Goal: Task Accomplishment & Management: Use online tool/utility

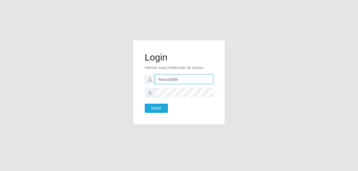
click at [186, 81] on input "Raissa@B9" at bounding box center [184, 79] width 58 height 9
type input "heloisa@bessa"
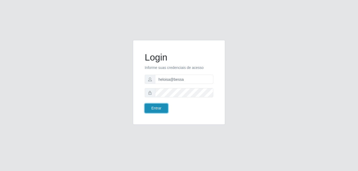
click at [161, 109] on button "Entrar" at bounding box center [156, 108] width 23 height 9
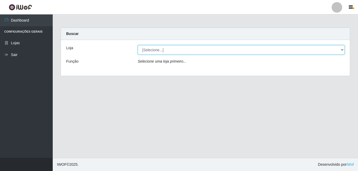
click at [258, 49] on select "[Selecione...] Bemais Supermercados - B9 Bessa" at bounding box center [241, 49] width 207 height 9
select select "410"
click at [138, 45] on select "[Selecione...] Bemais Supermercados - B9 Bessa" at bounding box center [241, 49] width 207 height 9
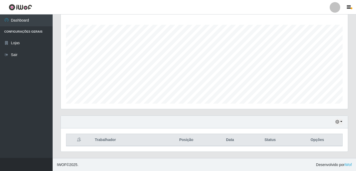
scroll to position [85, 0]
drag, startPoint x: 341, startPoint y: 120, endPoint x: 338, endPoint y: 120, distance: 2.9
click at [340, 120] on button "button" at bounding box center [339, 122] width 7 height 6
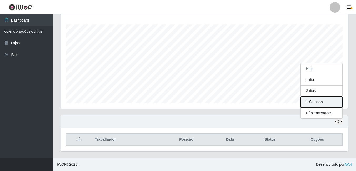
click at [325, 107] on button "1 Semana" at bounding box center [322, 102] width 42 height 11
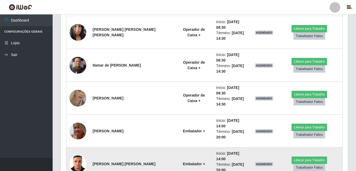
scroll to position [249, 0]
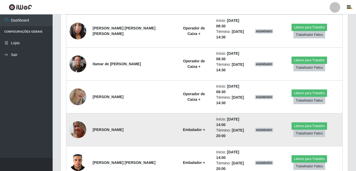
click at [79, 116] on img at bounding box center [78, 130] width 17 height 29
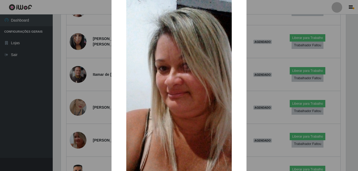
scroll to position [26, 0]
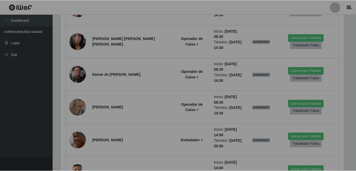
scroll to position [109, 287]
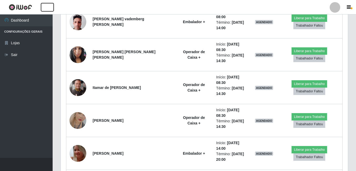
click at [41, 3] on button "button" at bounding box center [47, 7] width 13 height 9
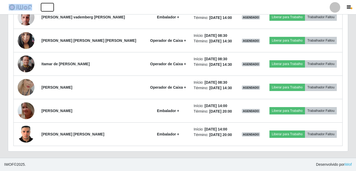
scroll to position [109, 340]
